Goal: Task Accomplishment & Management: Manage account settings

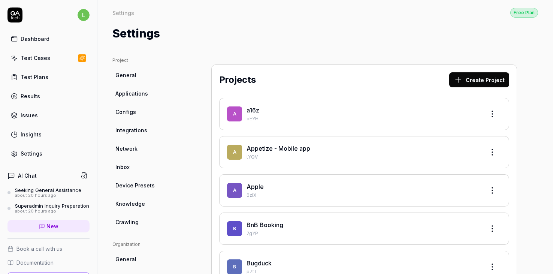
click at [35, 151] on div "Settings" at bounding box center [32, 154] width 22 height 8
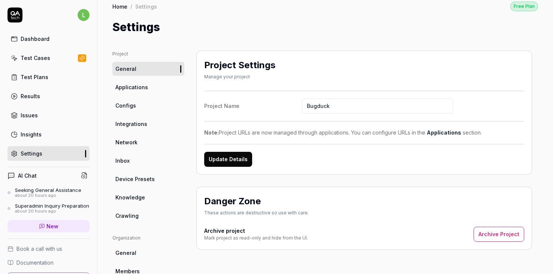
scroll to position [4, 0]
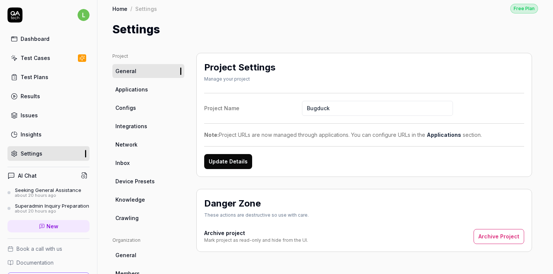
click at [130, 129] on span "Integrations" at bounding box center [131, 126] width 32 height 8
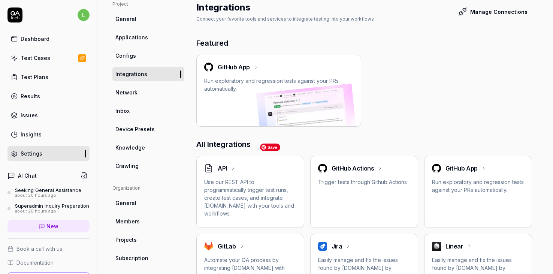
scroll to position [203, 0]
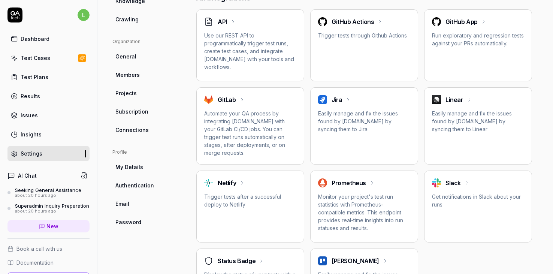
click at [459, 97] on h2 "Linear" at bounding box center [455, 99] width 18 height 9
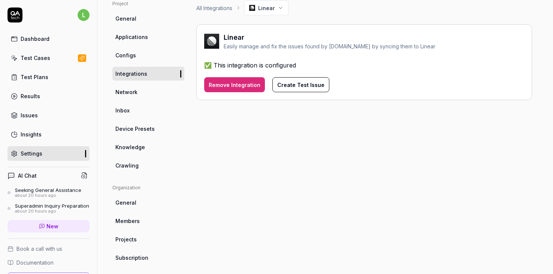
click at [297, 86] on button "Create Test Issue" at bounding box center [300, 84] width 57 height 15
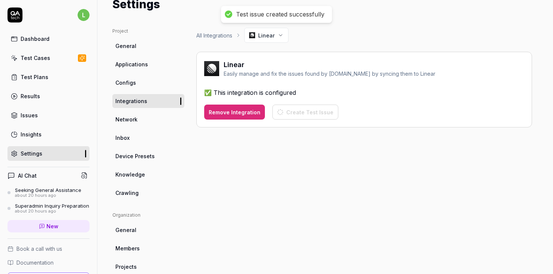
scroll to position [25, 0]
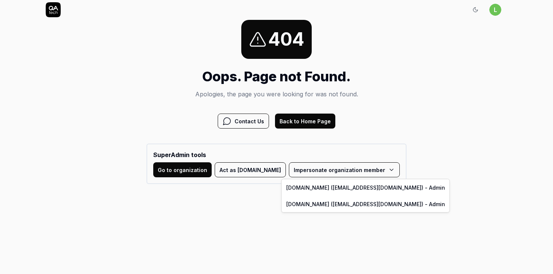
click at [299, 171] on html "Sign In l Sign In 404 Oops. Page not Found. Apologies, the page you were lookin…" at bounding box center [276, 92] width 553 height 184
click at [253, 184] on html "Sign In l Sign In 404 Oops. Page not Found. Apologies, the page you were lookin…" at bounding box center [276, 92] width 553 height 184
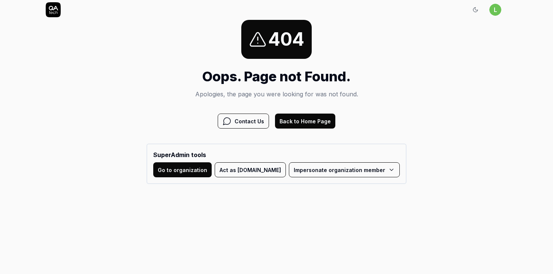
click at [248, 172] on button "Act as QA.tech" at bounding box center [250, 169] width 71 height 15
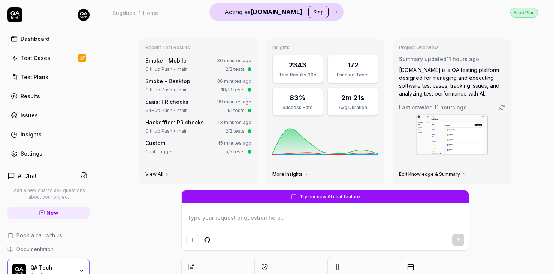
type textarea "*"
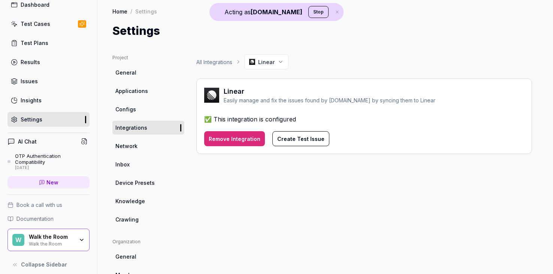
scroll to position [40, 0]
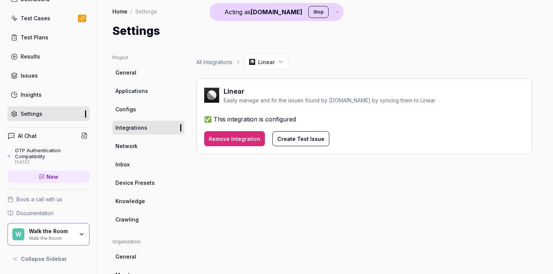
click at [263, 196] on div "All Integrations Linear Linear Easily manage and fix the issues found by [DOMAI…" at bounding box center [364, 241] width 336 height 375
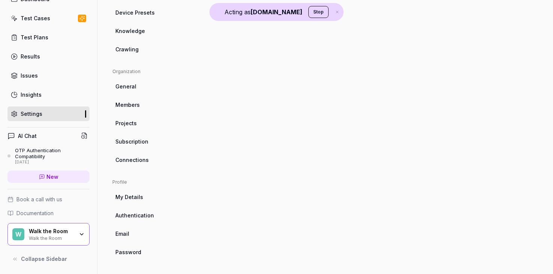
scroll to position [0, 0]
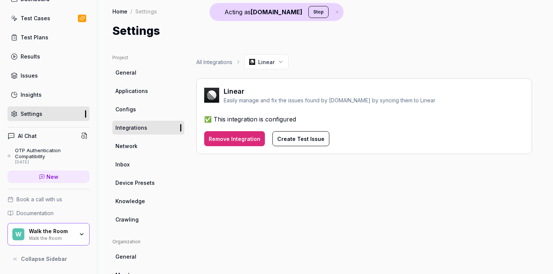
click at [256, 208] on div "All Integrations Linear Linear Easily manage and fix the issues found by QA.tec…" at bounding box center [364, 241] width 336 height 375
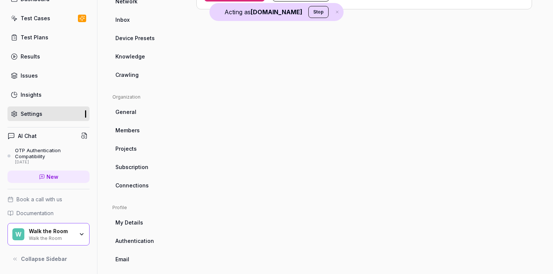
scroll to position [170, 0]
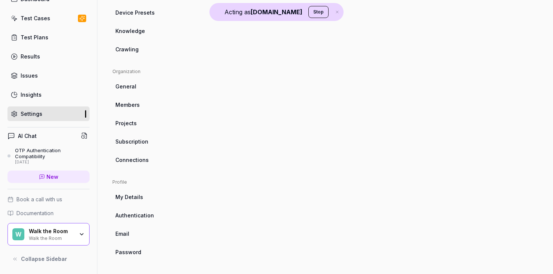
click at [131, 164] on link "Connections" at bounding box center [148, 160] width 72 height 14
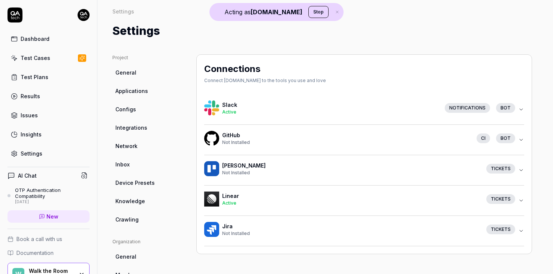
click at [521, 198] on icon "button" at bounding box center [521, 201] width 6 height 6
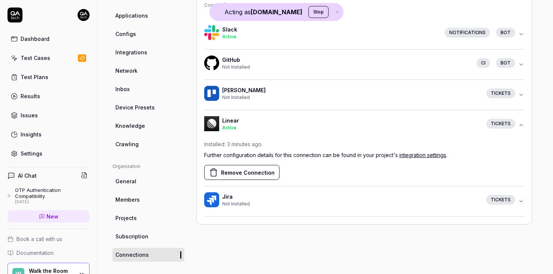
scroll to position [130, 0]
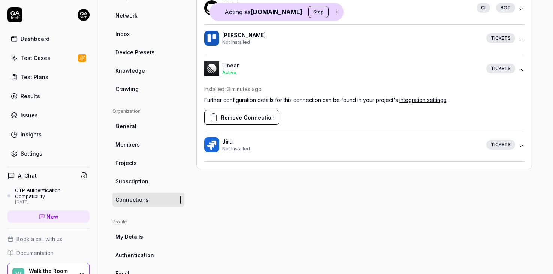
click at [254, 118] on button "Remove Connection" at bounding box center [241, 117] width 75 height 15
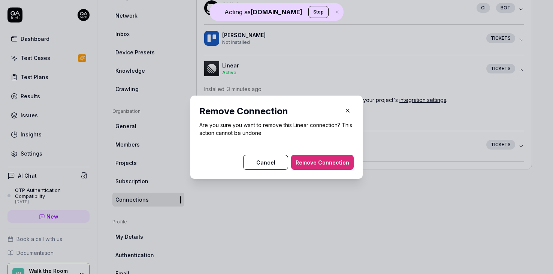
click at [331, 163] on button "Remove Connection" at bounding box center [322, 162] width 63 height 15
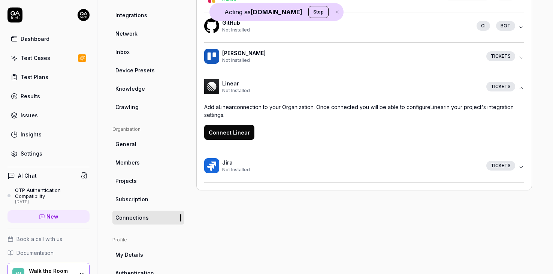
scroll to position [83, 0]
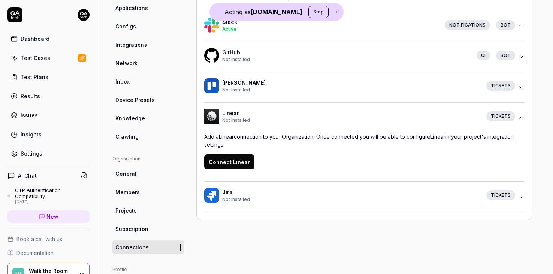
click at [135, 45] on span "Integrations" at bounding box center [131, 45] width 32 height 8
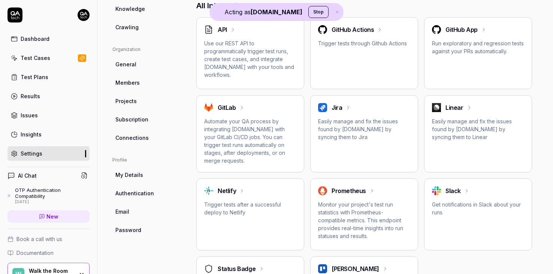
scroll to position [200, 0]
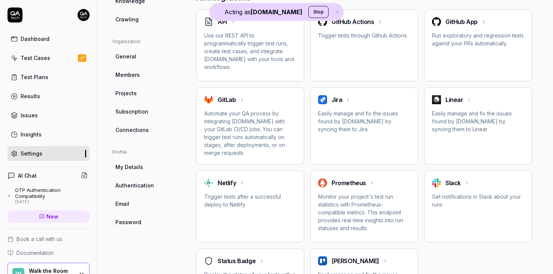
click at [128, 133] on span "Connections" at bounding box center [131, 130] width 33 height 8
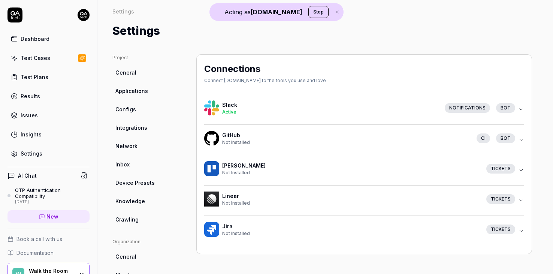
click at [133, 129] on span "Integrations" at bounding box center [131, 128] width 32 height 8
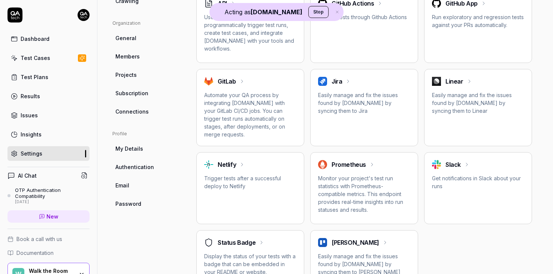
scroll to position [178, 0]
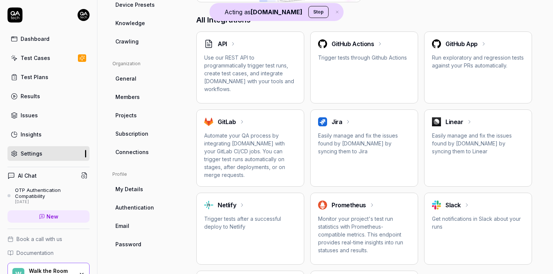
click at [456, 124] on h2 "Linear" at bounding box center [455, 121] width 18 height 9
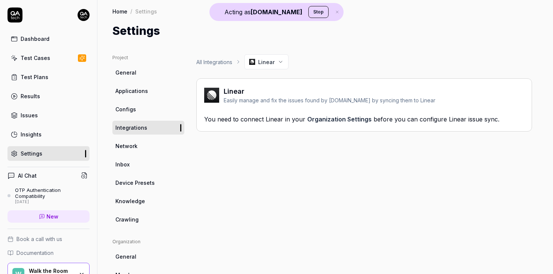
click at [320, 117] on link "Organization Settings" at bounding box center [339, 118] width 64 height 7
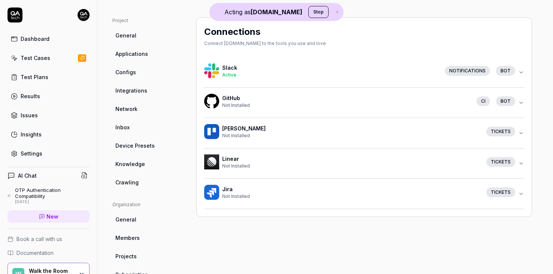
scroll to position [47, 0]
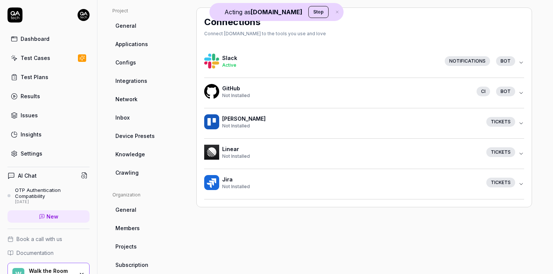
click at [521, 154] on icon "button" at bounding box center [521, 154] width 6 height 6
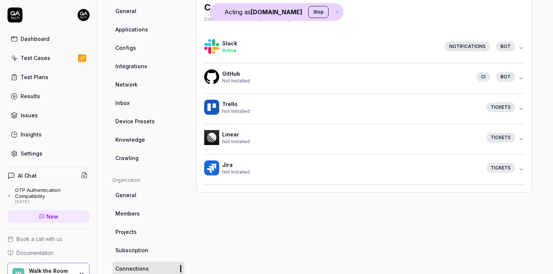
scroll to position [66, 0]
